Goal: Find specific page/section: Find specific page/section

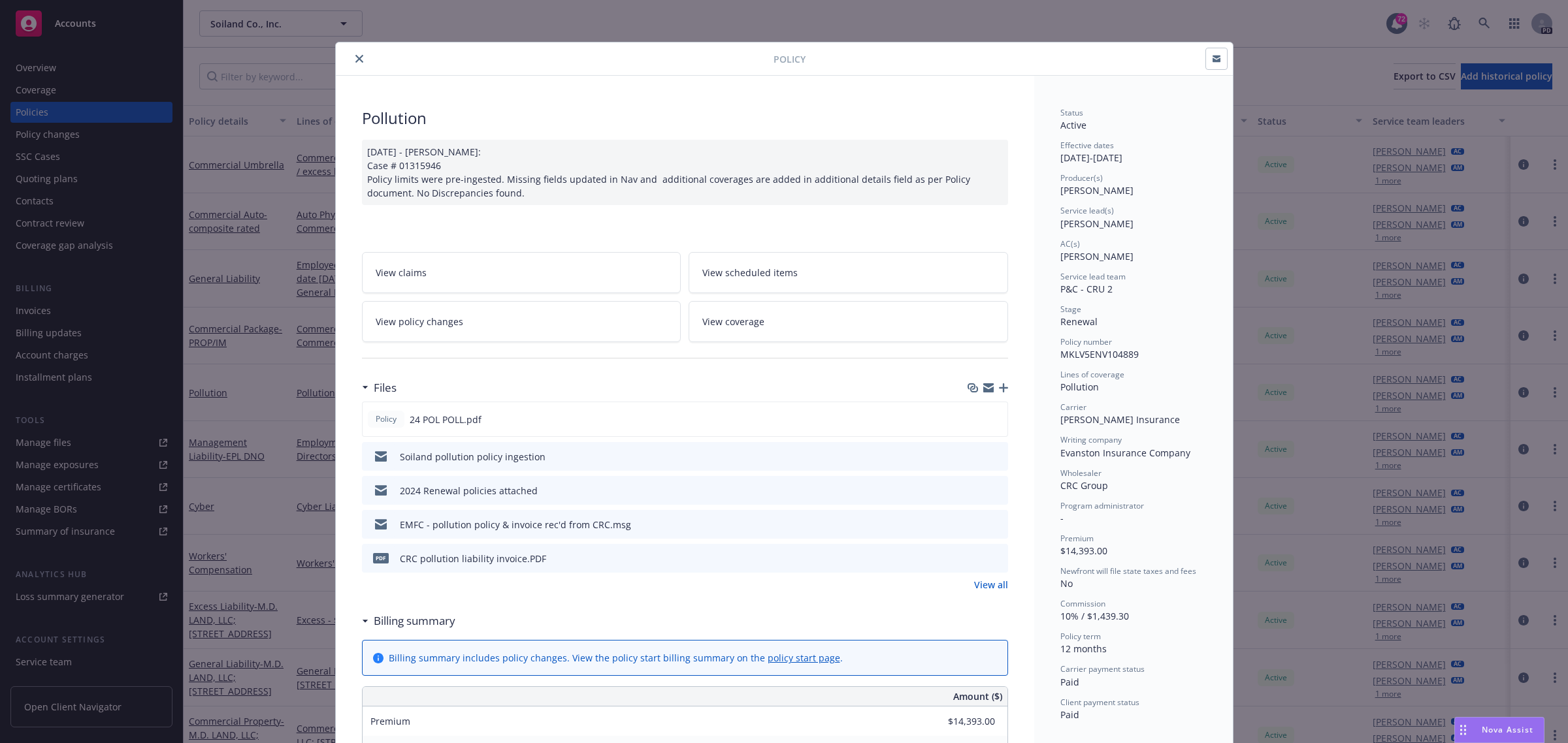
click at [355, 56] on icon "close" at bounding box center [359, 59] width 8 height 8
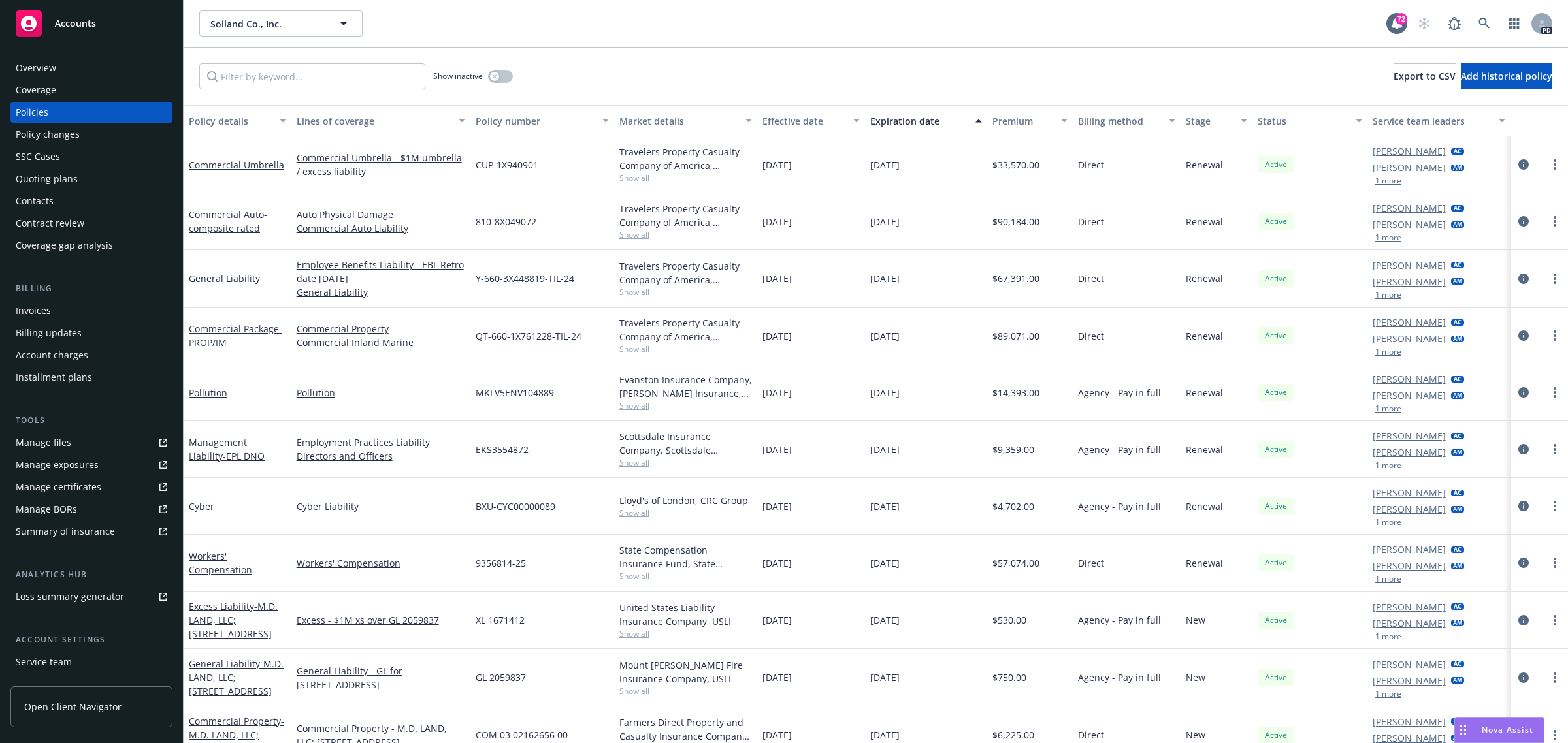
click at [77, 18] on span "Accounts" at bounding box center [76, 23] width 41 height 11
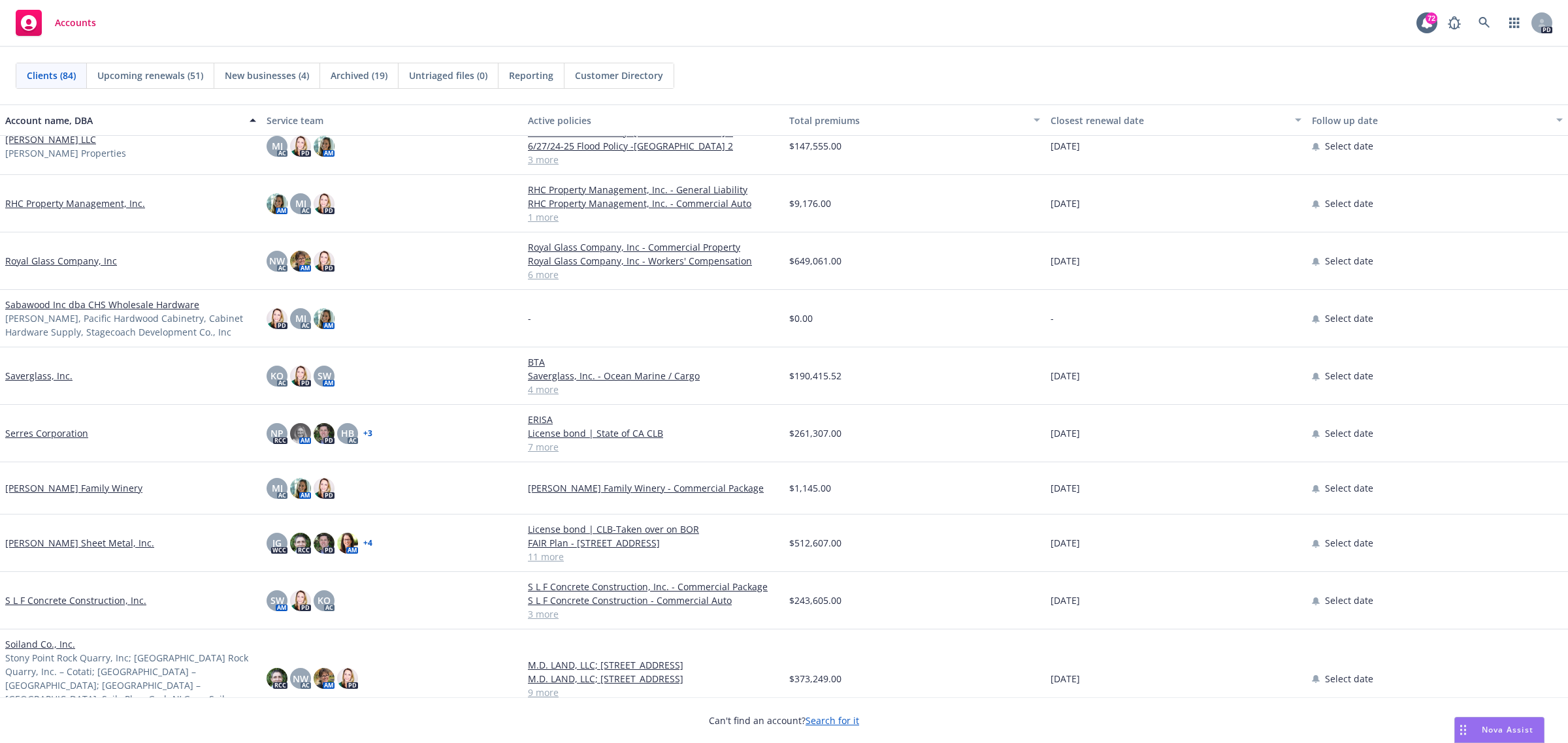
scroll to position [3103, 0]
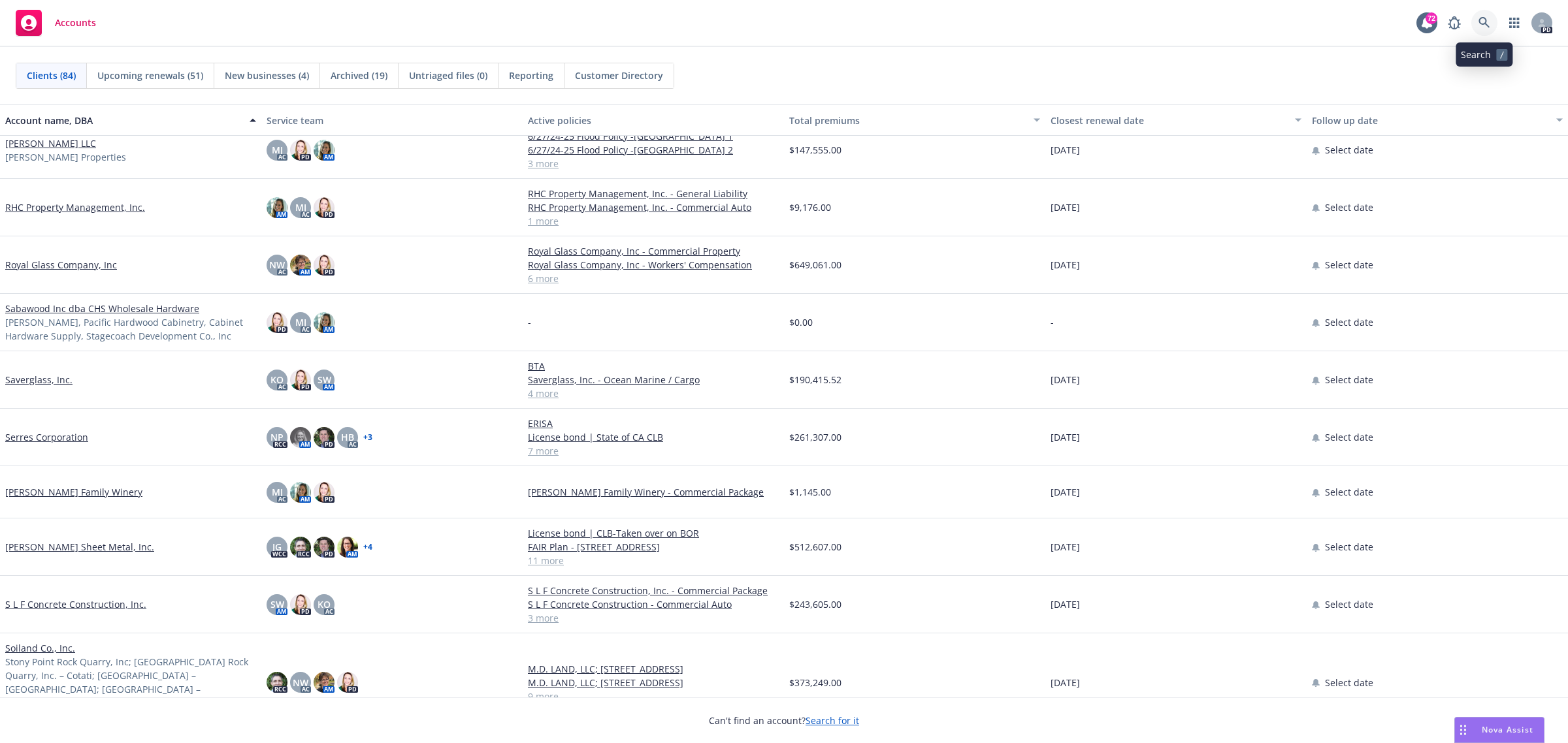
click at [1479, 17] on icon at bounding box center [1484, 23] width 12 height 12
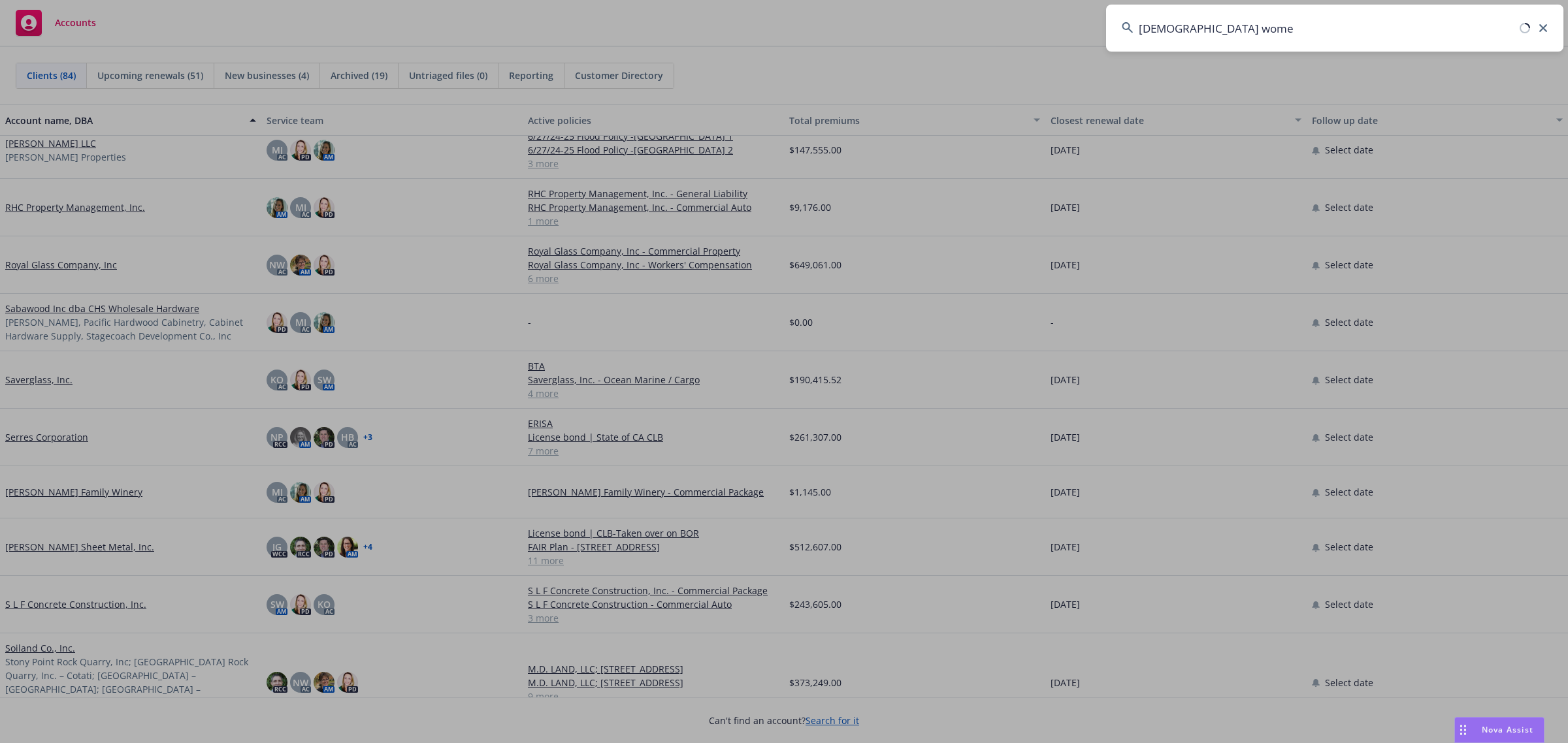
type input "[DEMOGRAPHIC_DATA] women"
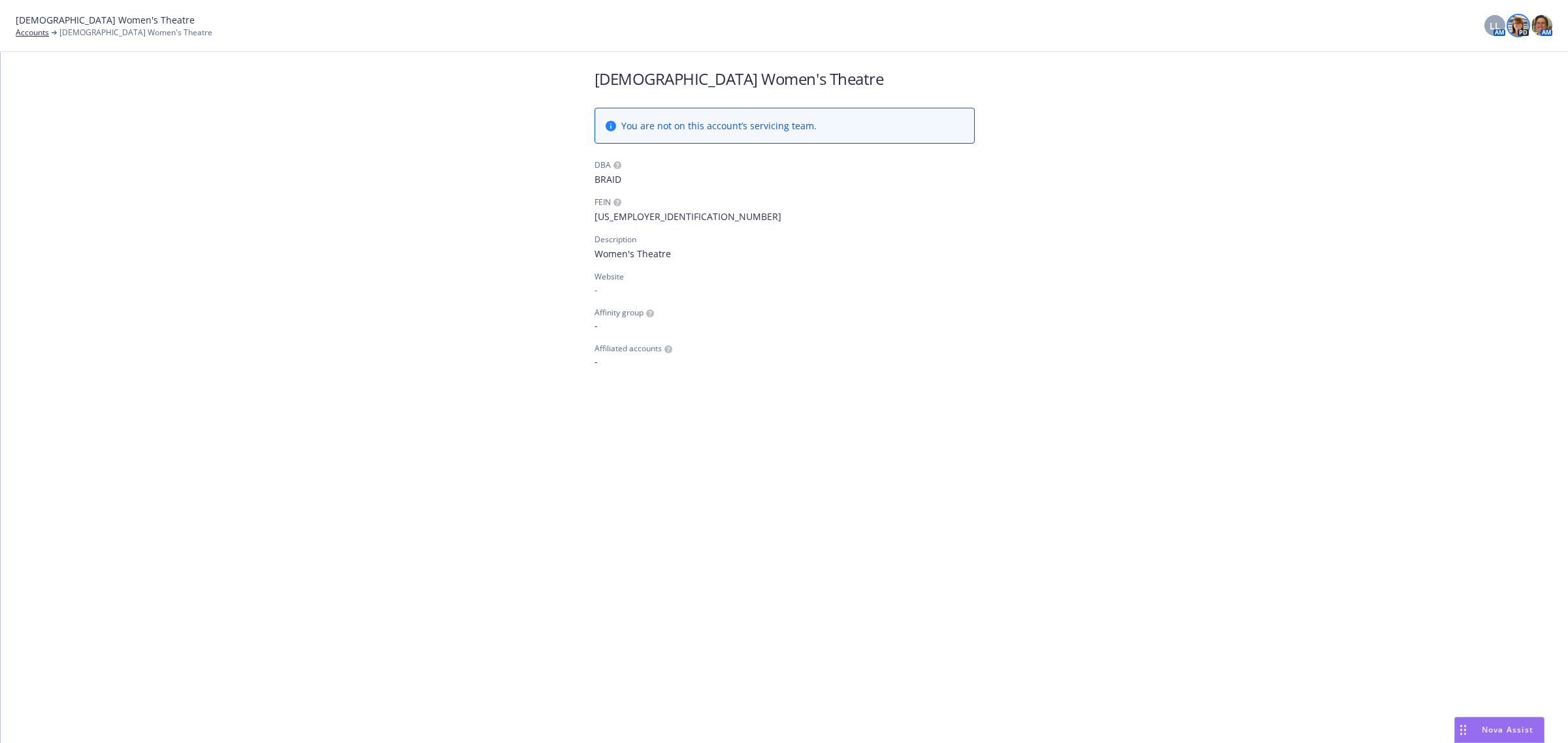
click at [1520, 25] on img at bounding box center [1517, 25] width 21 height 21
click at [1497, 20] on span "LL" at bounding box center [1494, 25] width 11 height 14
click at [1486, 57] on icon "close" at bounding box center [1486, 61] width 8 height 8
click at [347, 172] on div "[DEMOGRAPHIC_DATA] Women's Theatre You are not on this account’s servicing team…" at bounding box center [784, 219] width 1567 height 332
